Goal: Task Accomplishment & Management: Use online tool/utility

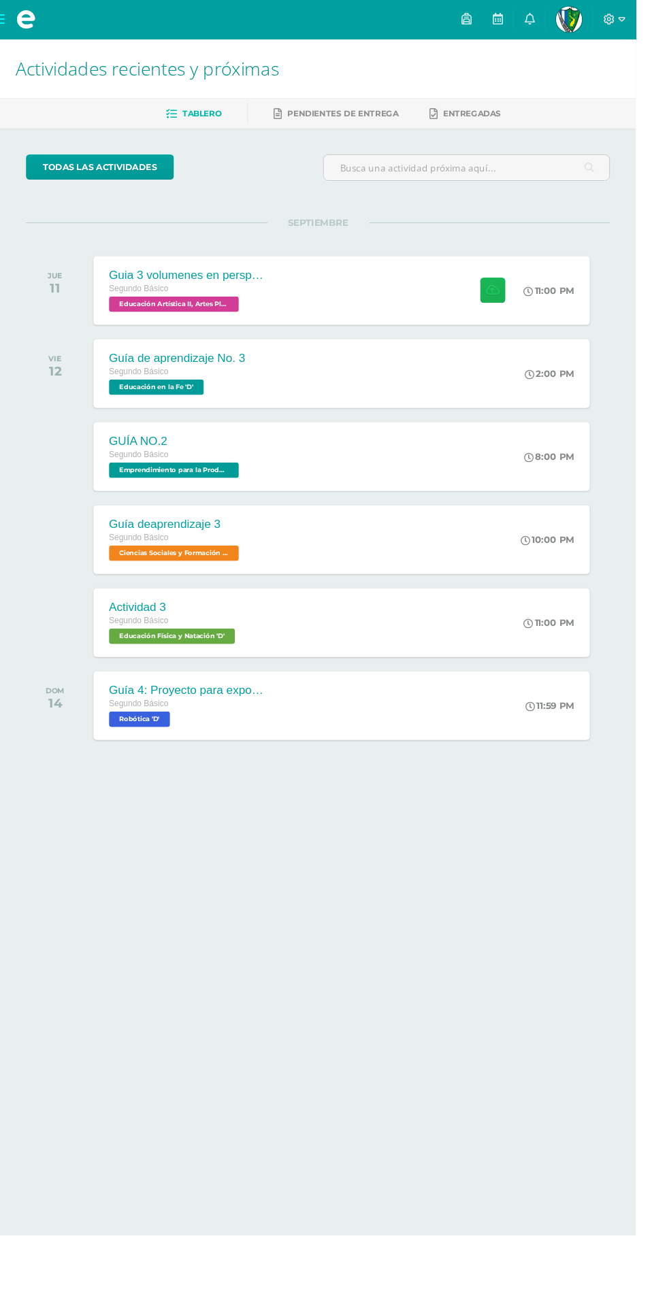
click at [512, 304] on icon at bounding box center [516, 305] width 14 height 12
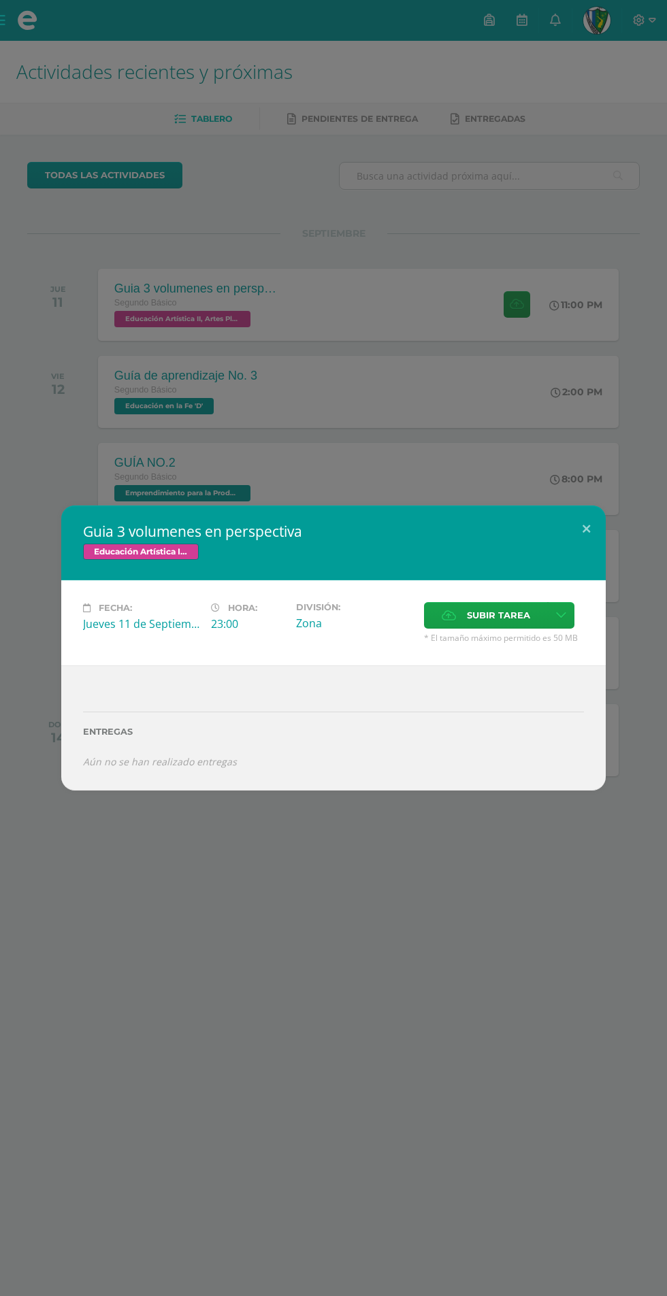
click at [468, 621] on span "Subir tarea" at bounding box center [498, 615] width 63 height 25
click at [0, 0] on input "Subir tarea" at bounding box center [0, 0] width 0 height 0
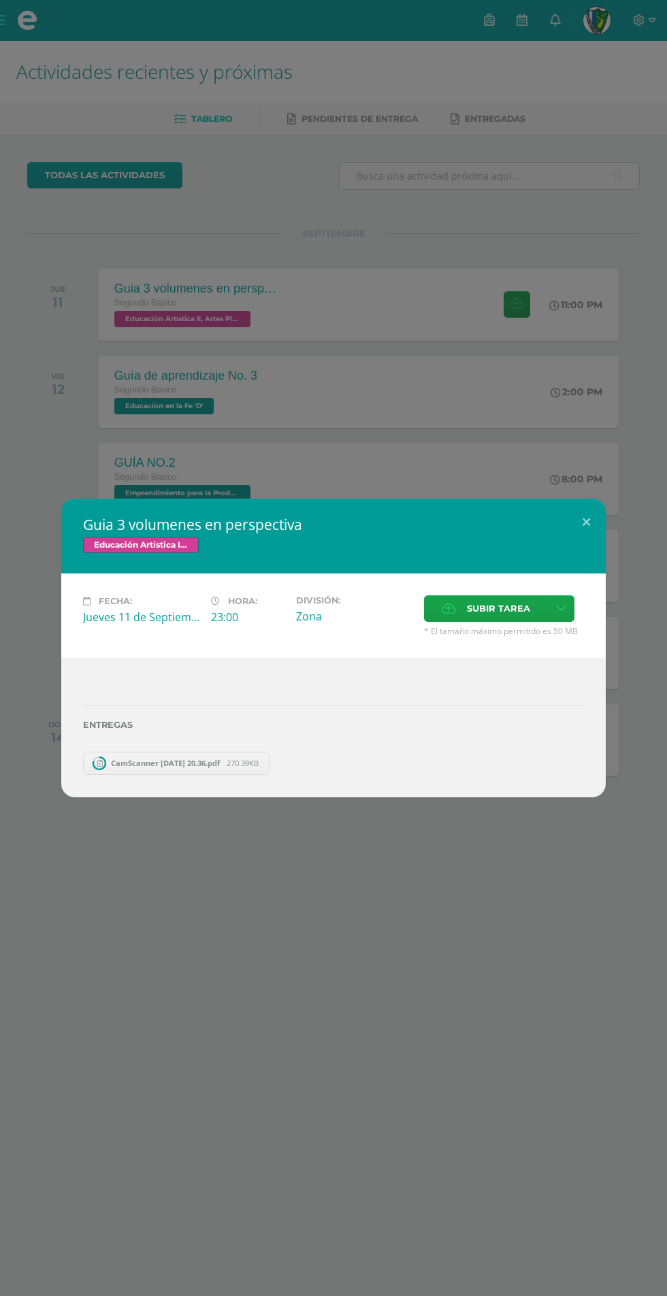
click at [61, 441] on div "Guia 3 volumenes en perspectiva Educación Artística II, Artes Plásticas Fecha: …" at bounding box center [333, 648] width 667 height 1296
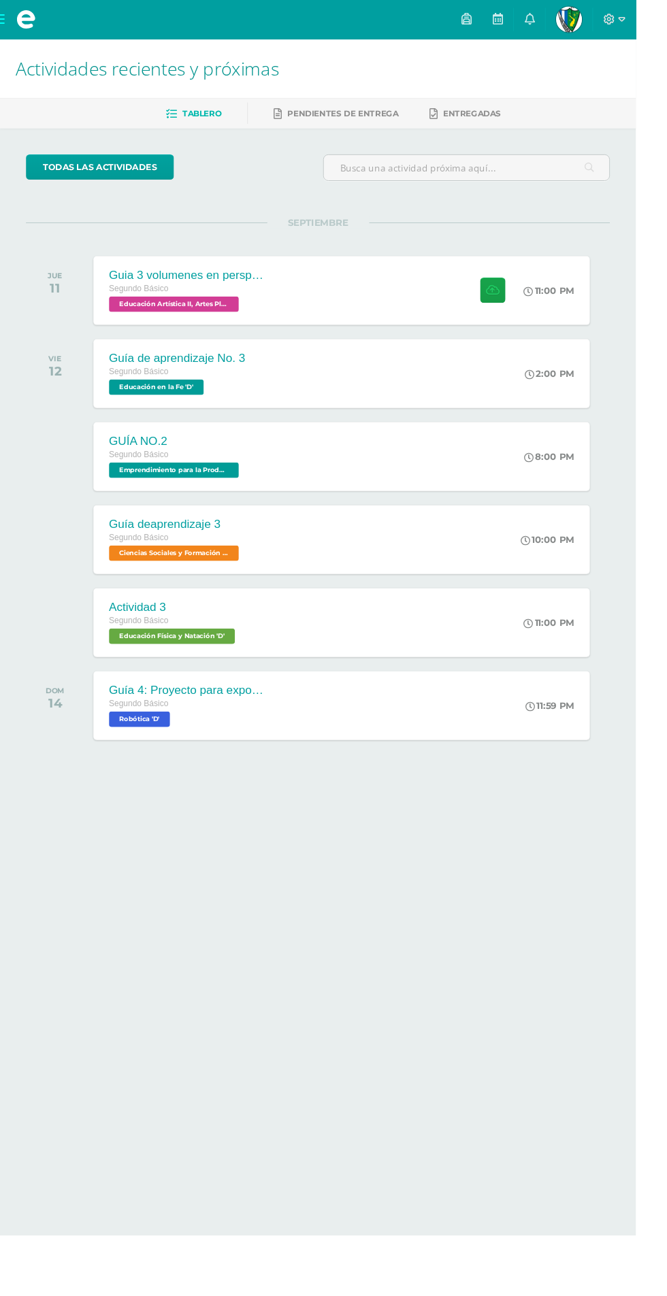
click at [136, 477] on span "Segundo Básico" at bounding box center [145, 477] width 63 height 10
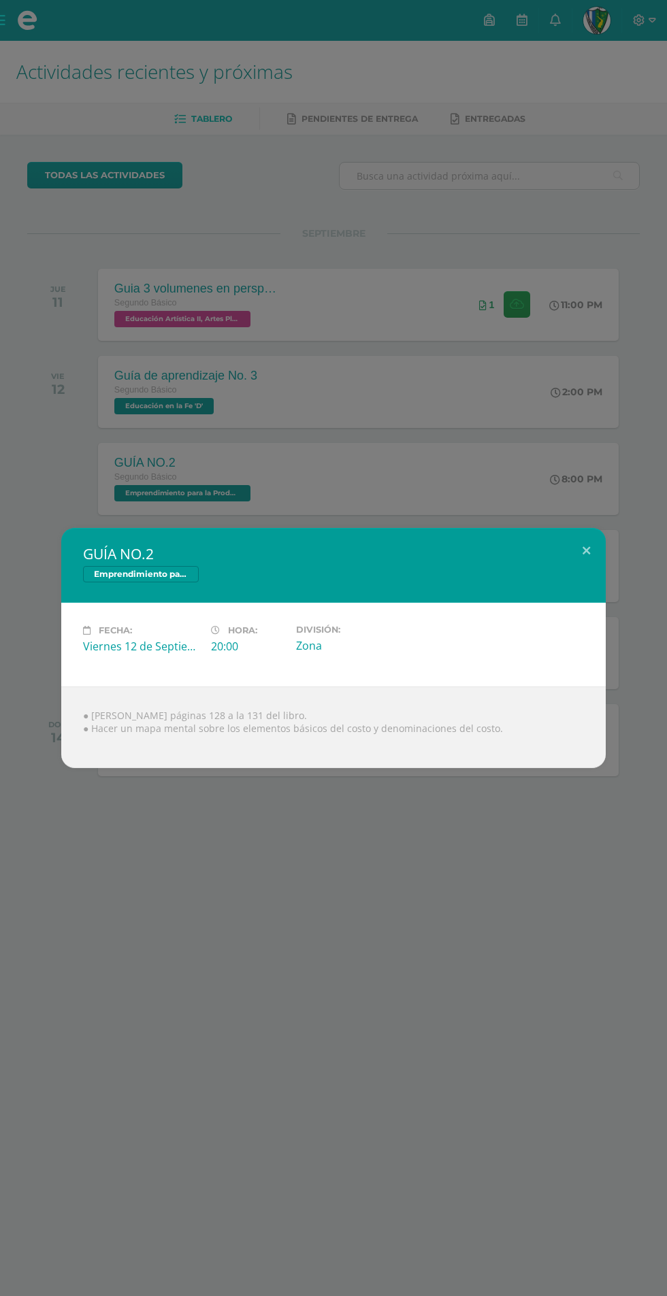
click at [12, 443] on div "GUÍA NO.2 Emprendimiento para la Productividad Fecha: [DATE] Hora: 20:00 Divisi…" at bounding box center [333, 648] width 667 height 1296
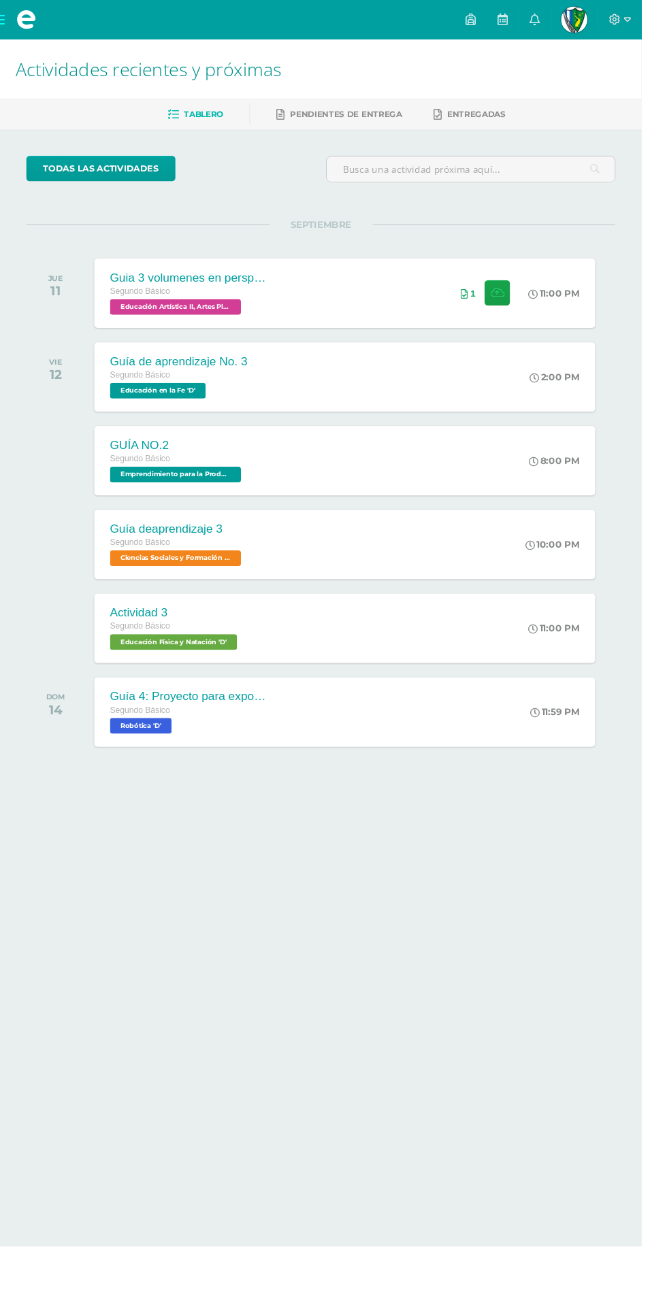
click at [63, 464] on div at bounding box center [61, 479] width 68 height 72
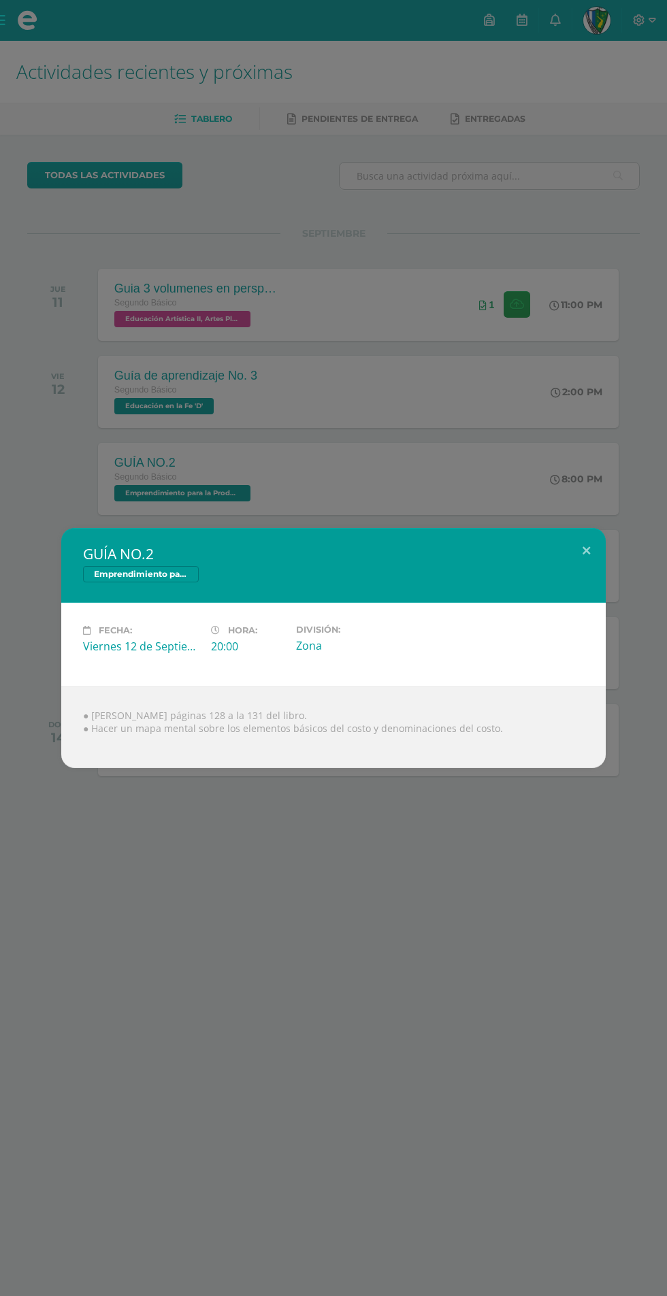
click at [7, 453] on div "GUÍA NO.2 Emprendimiento para la Productividad Fecha: [DATE] Hora: 20:00 Divisi…" at bounding box center [333, 648] width 667 height 1296
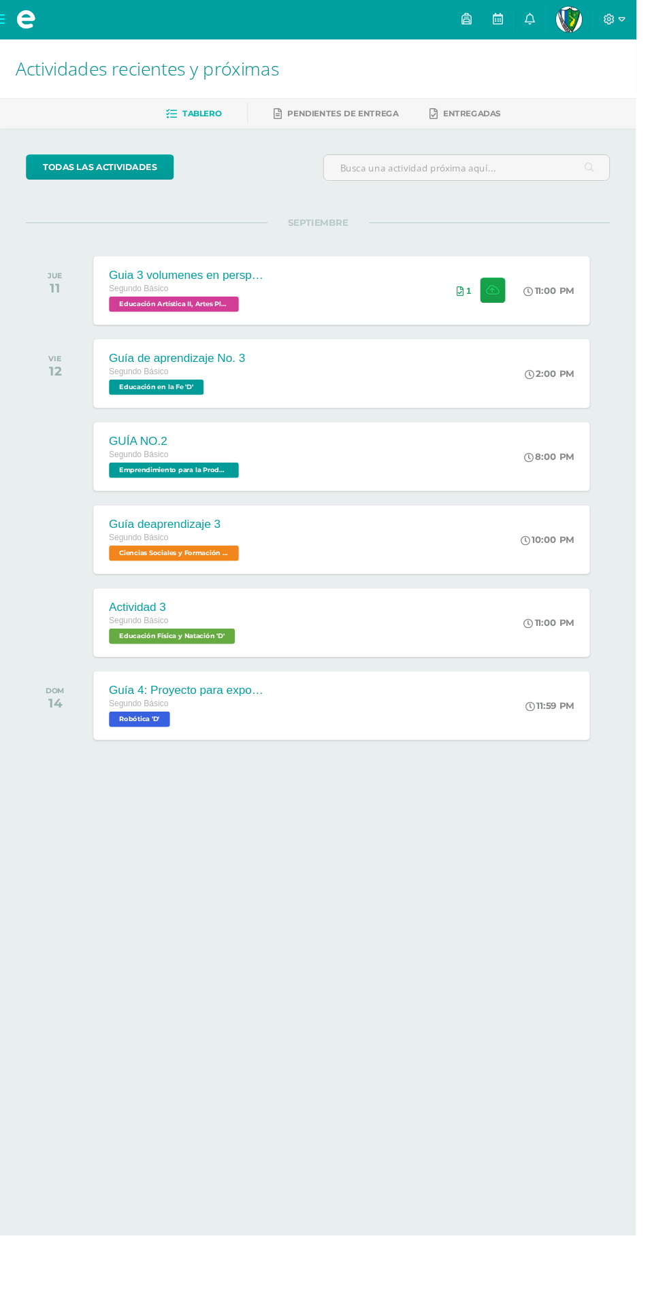
click at [156, 548] on div "Guía deaprendizaje 3" at bounding box center [183, 550] width 139 height 14
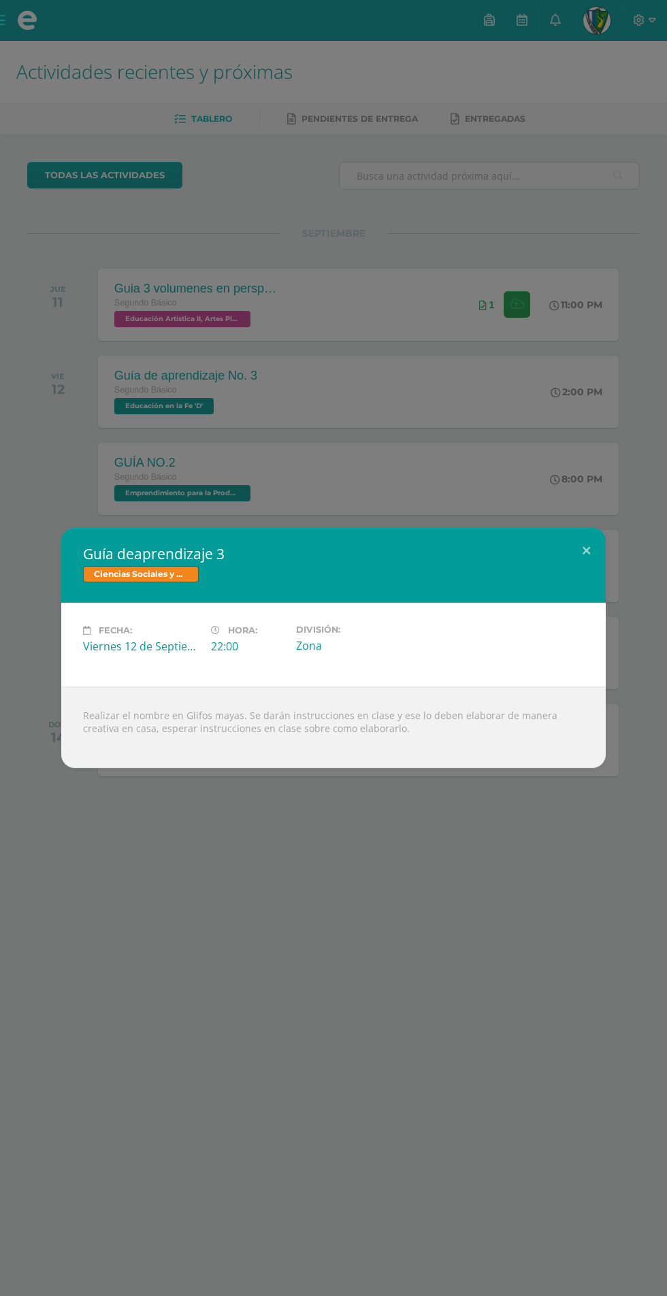
click at [6, 417] on div "Guía deaprendizaje 3 Ciencias Sociales y Formación Ciudadana e Interculturalida…" at bounding box center [333, 648] width 667 height 1296
